Goal: Find contact information: Find contact information

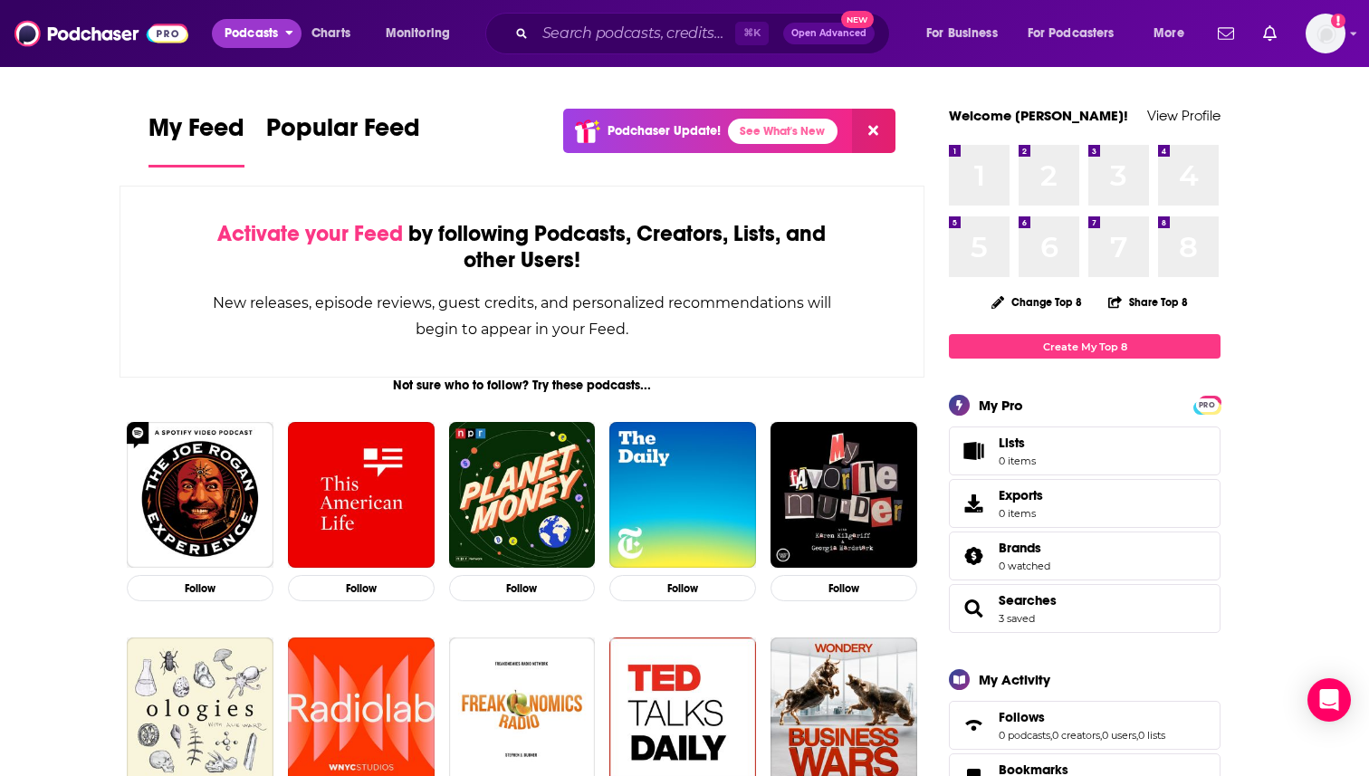
click at [253, 33] on span "Podcasts" at bounding box center [251, 33] width 53 height 25
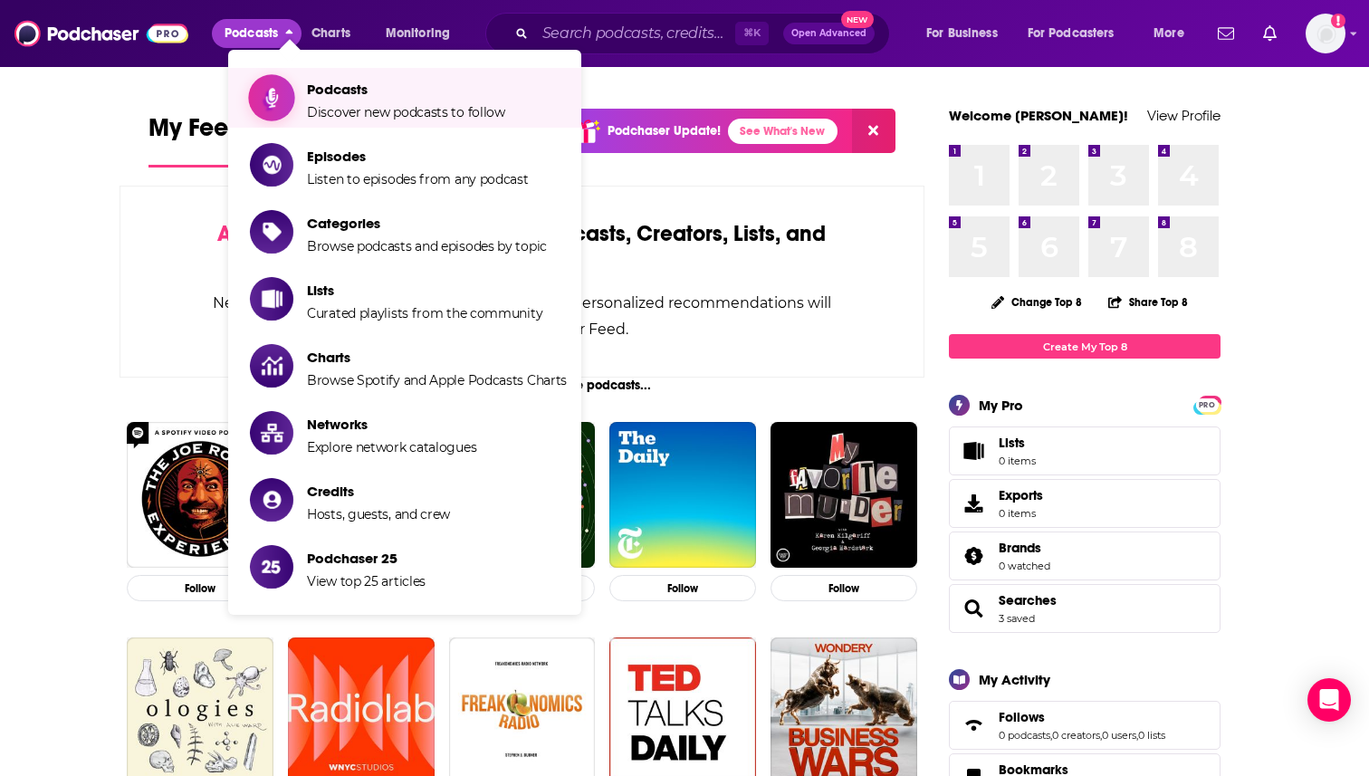
click at [339, 100] on span "Podcasts Discover new podcasts to follow" at bounding box center [406, 97] width 198 height 45
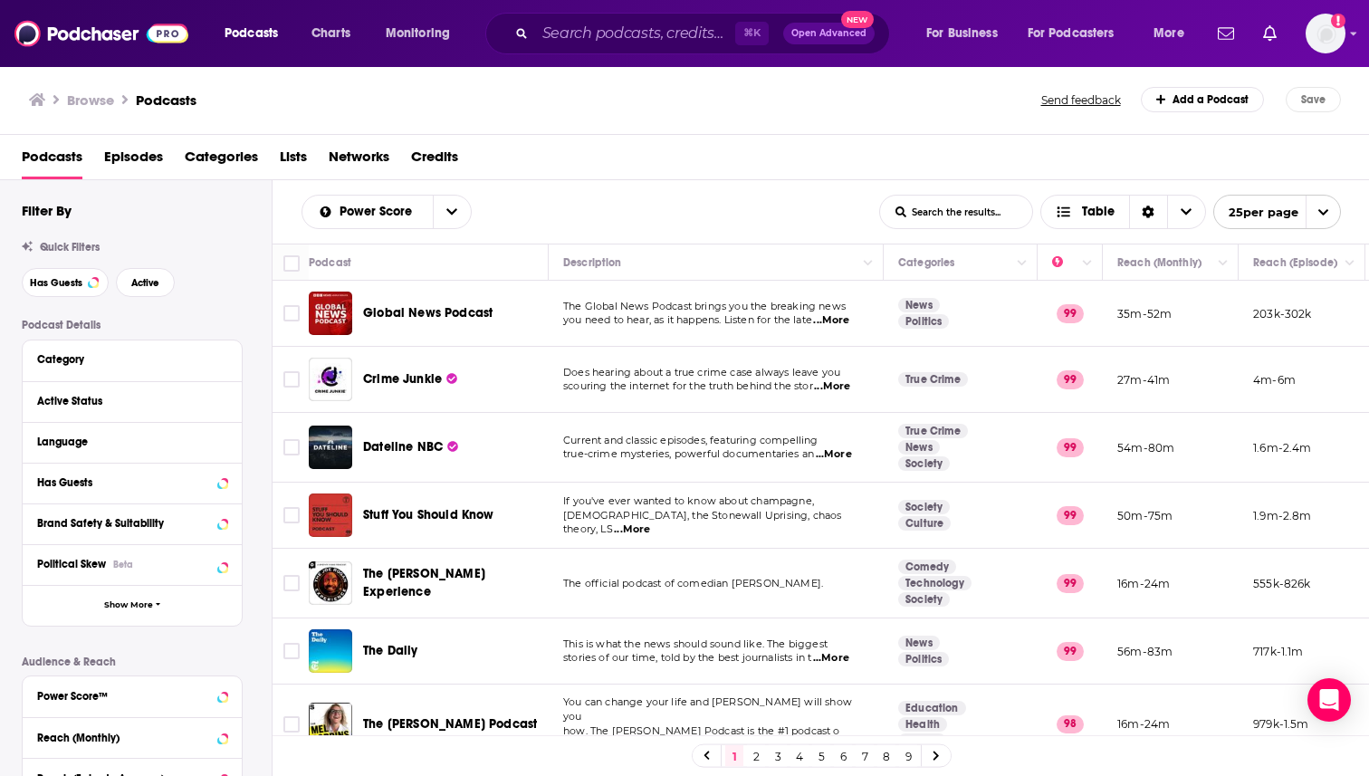
click at [425, 305] on span "Global News Podcast" at bounding box center [427, 312] width 129 height 15
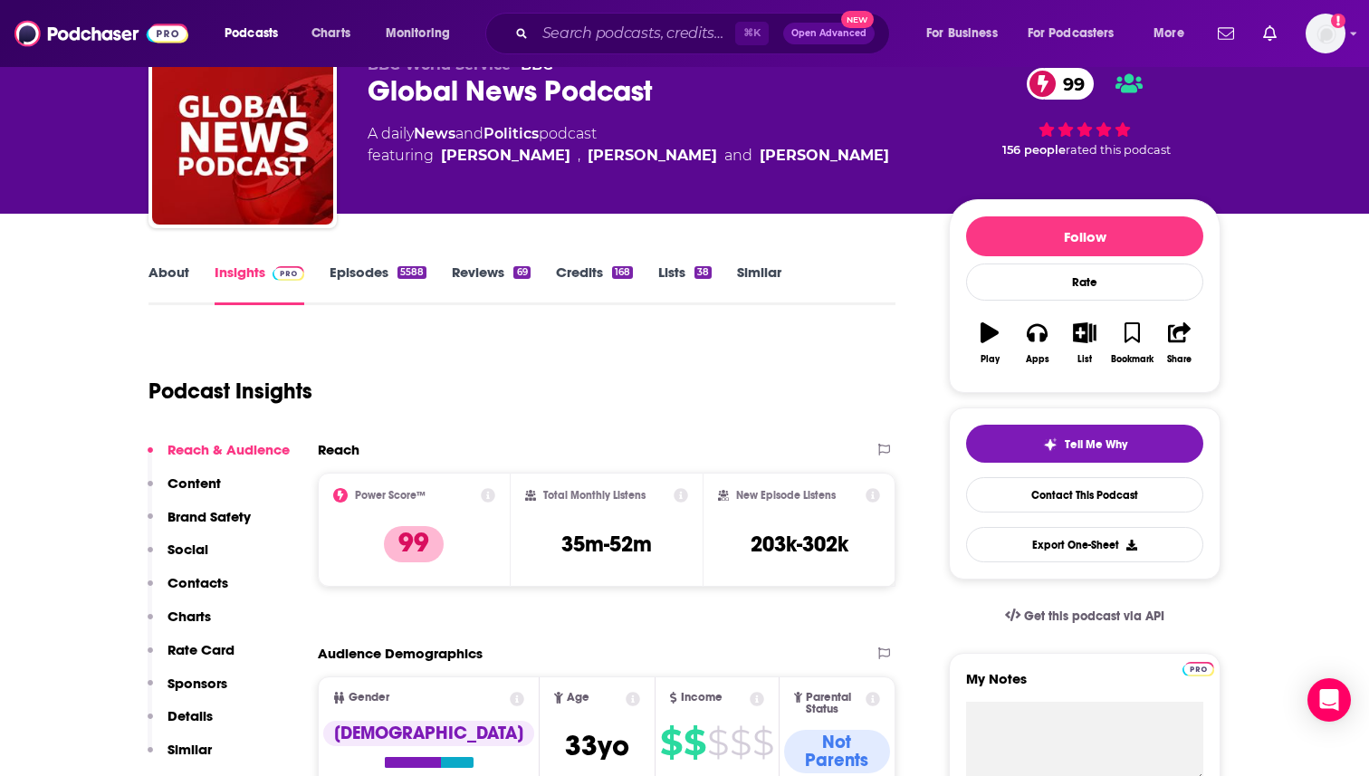
scroll to position [89, 0]
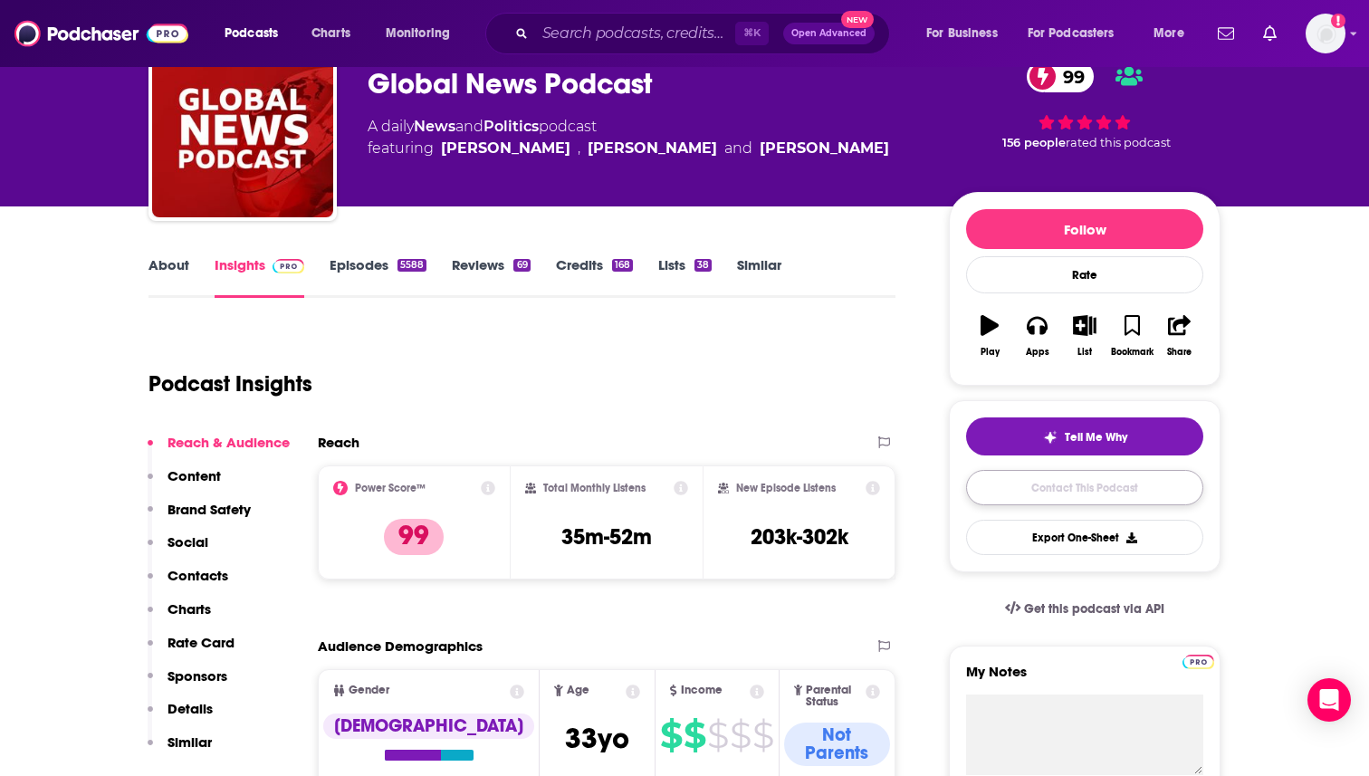
click at [1013, 489] on link "Contact This Podcast" at bounding box center [1084, 487] width 237 height 35
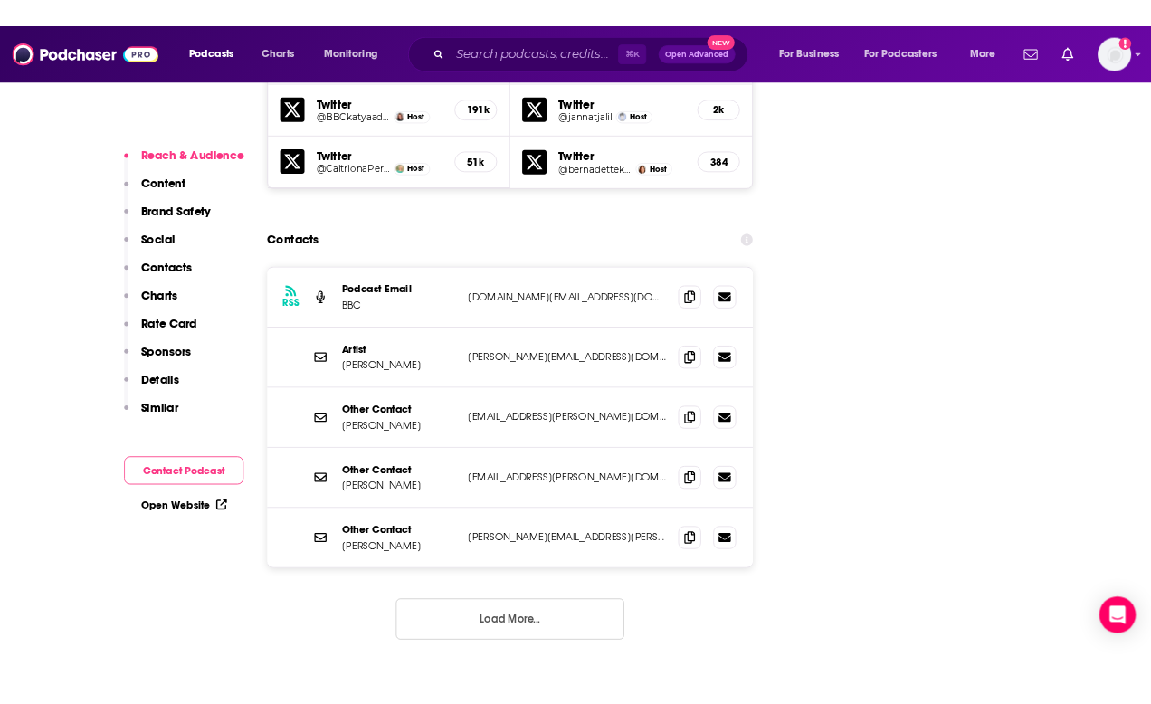
scroll to position [2210, 0]
